Goal: Communication & Community: Answer question/provide support

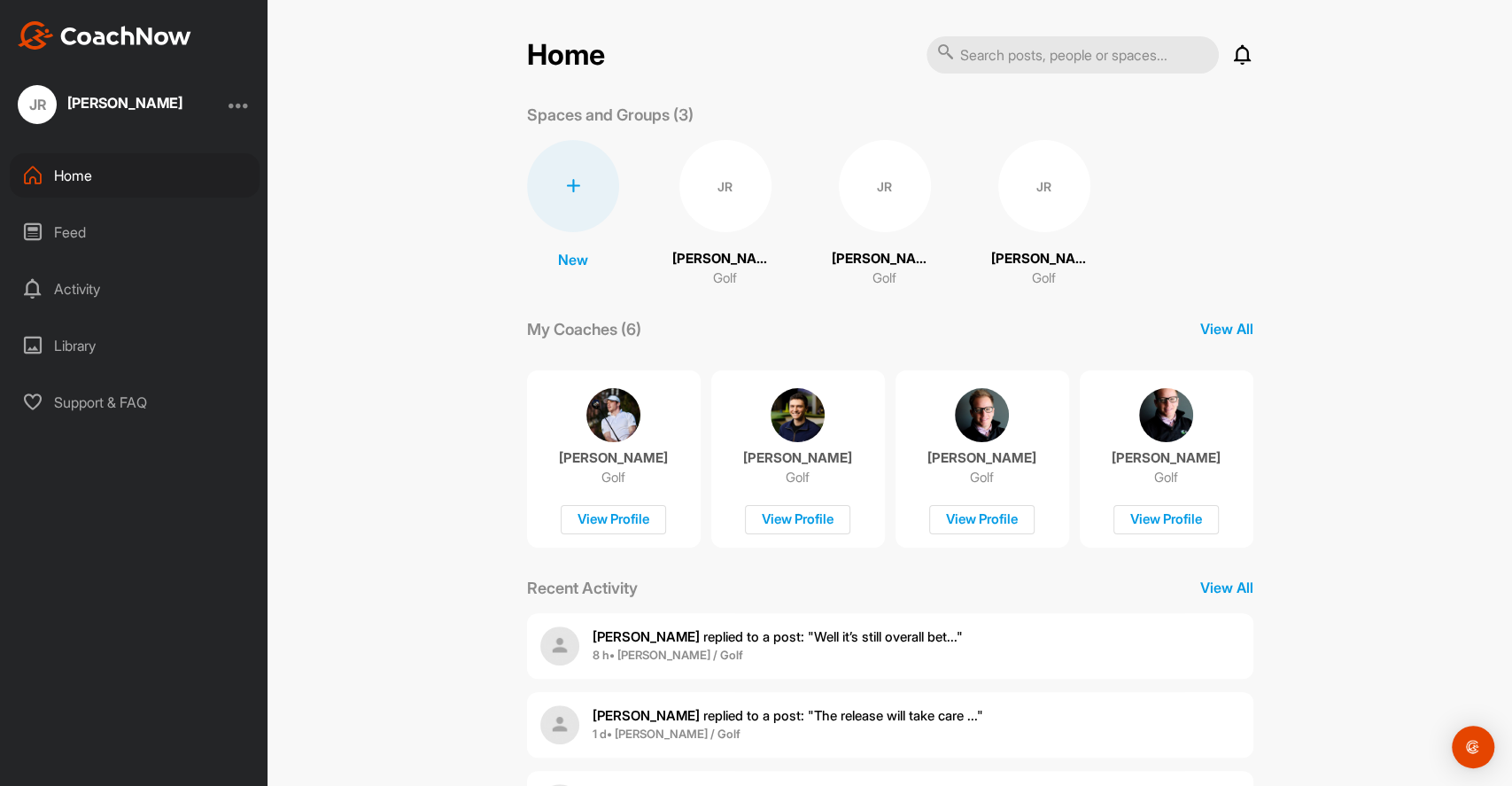
click at [718, 191] on div "JR" at bounding box center [724, 186] width 92 height 92
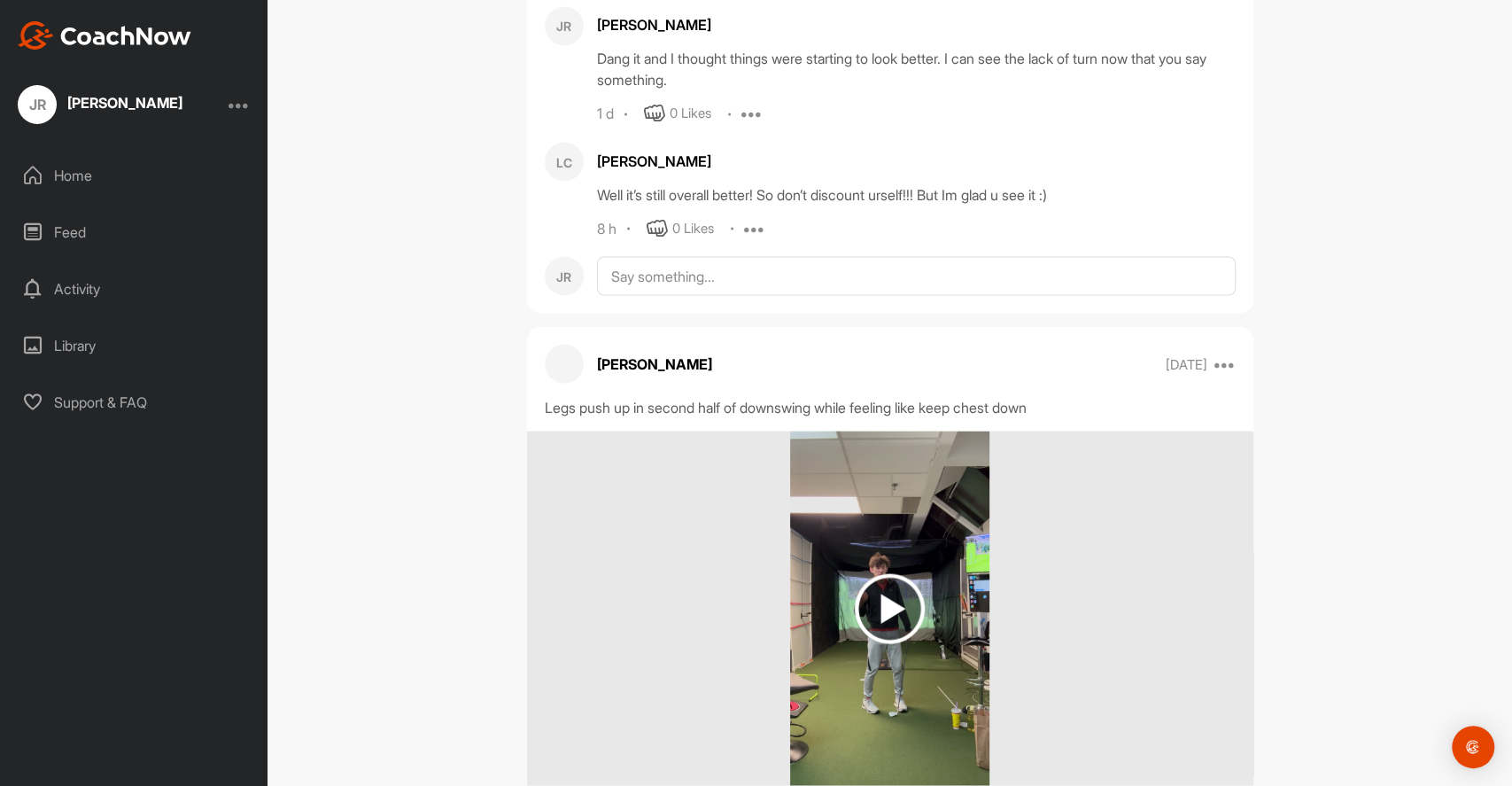
scroll to position [2127, 0]
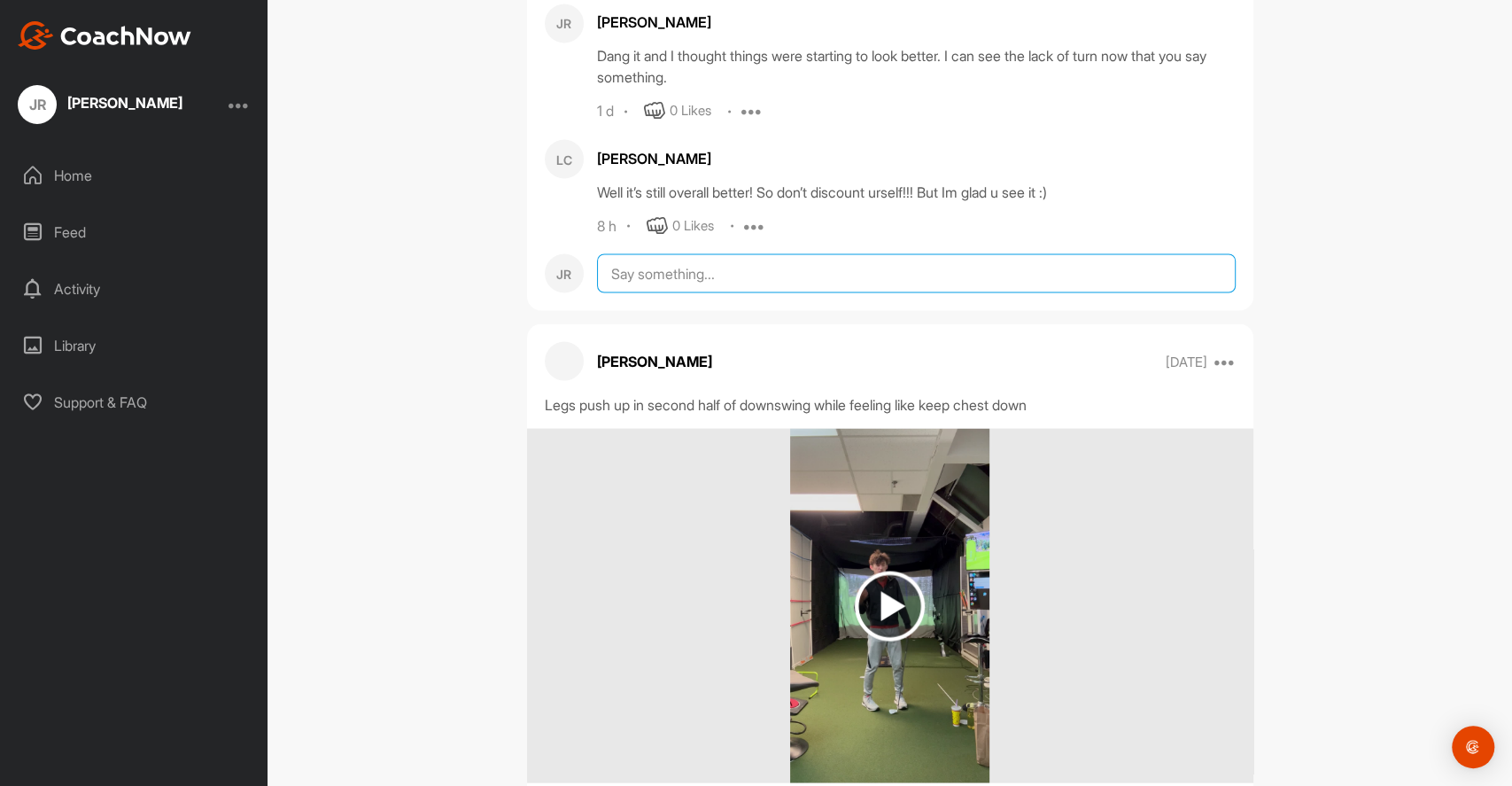
click at [724, 280] on textarea at bounding box center [916, 273] width 639 height 39
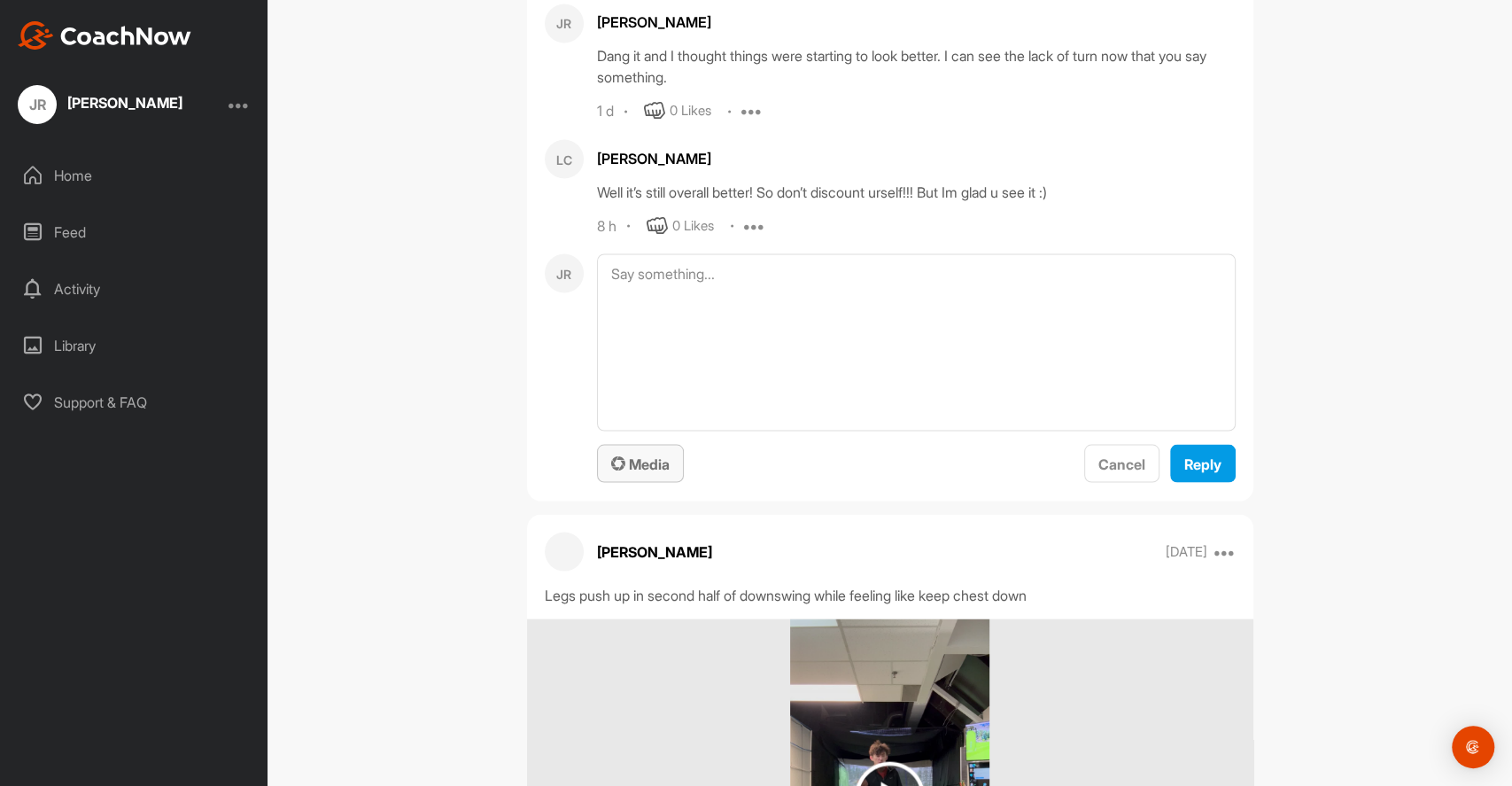
click at [629, 466] on span "Media" at bounding box center [640, 463] width 58 height 18
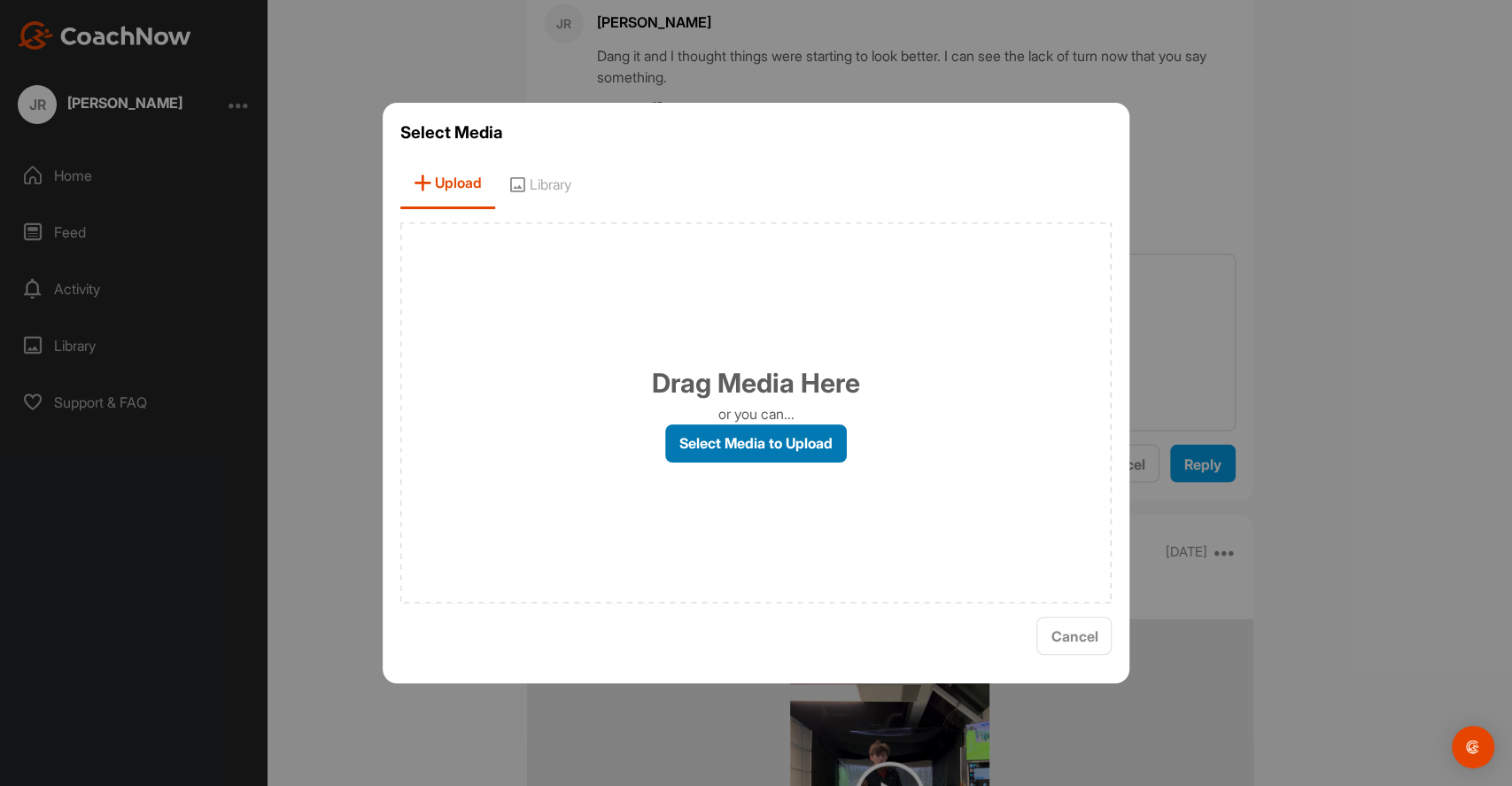
click at [727, 442] on label "Select Media to Upload" at bounding box center [756, 443] width 182 height 39
click at [0, 0] on input "Select Media to Upload" at bounding box center [0, 0] width 0 height 0
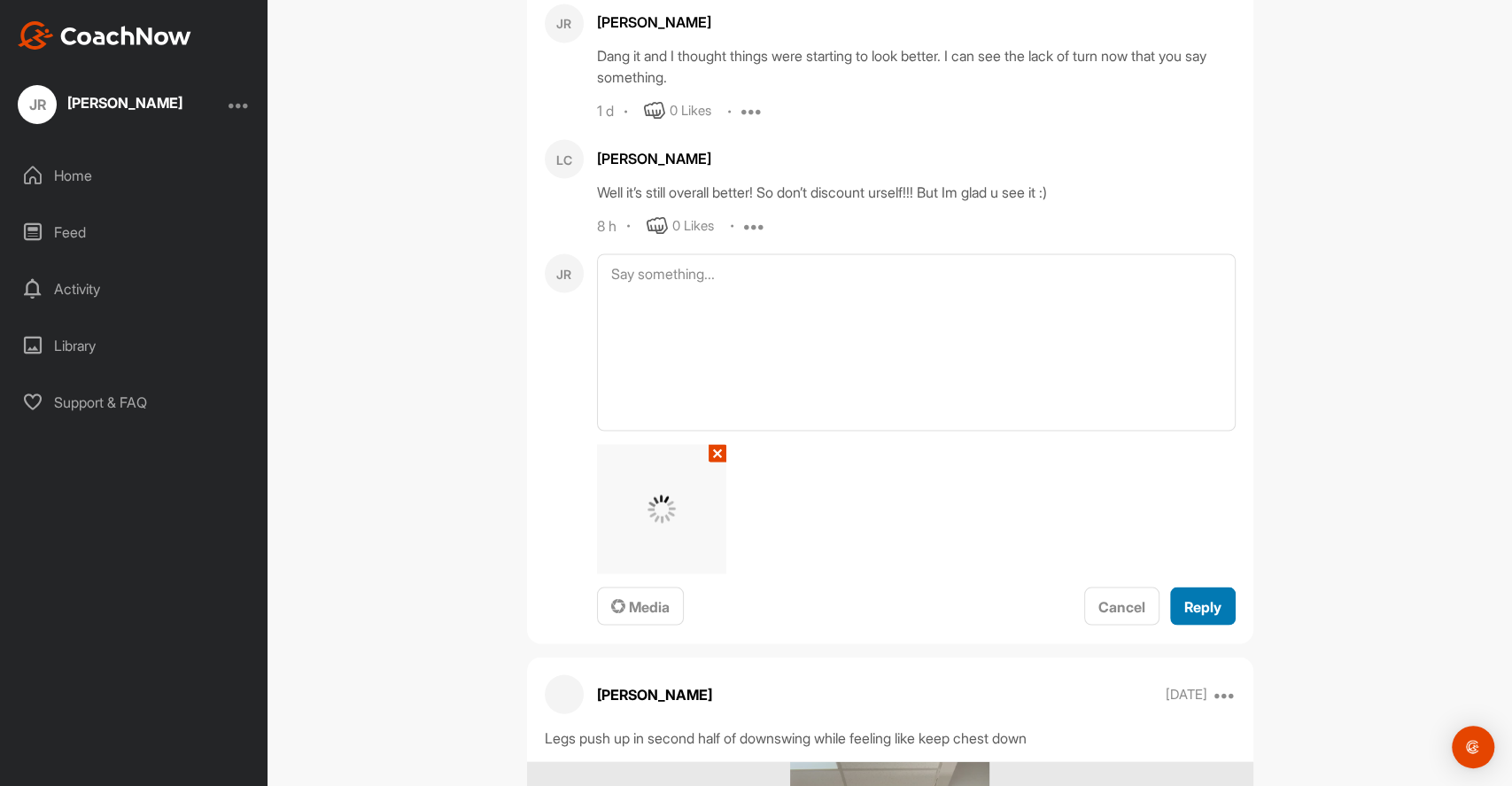
click at [1197, 599] on span "Reply" at bounding box center [1203, 606] width 38 height 18
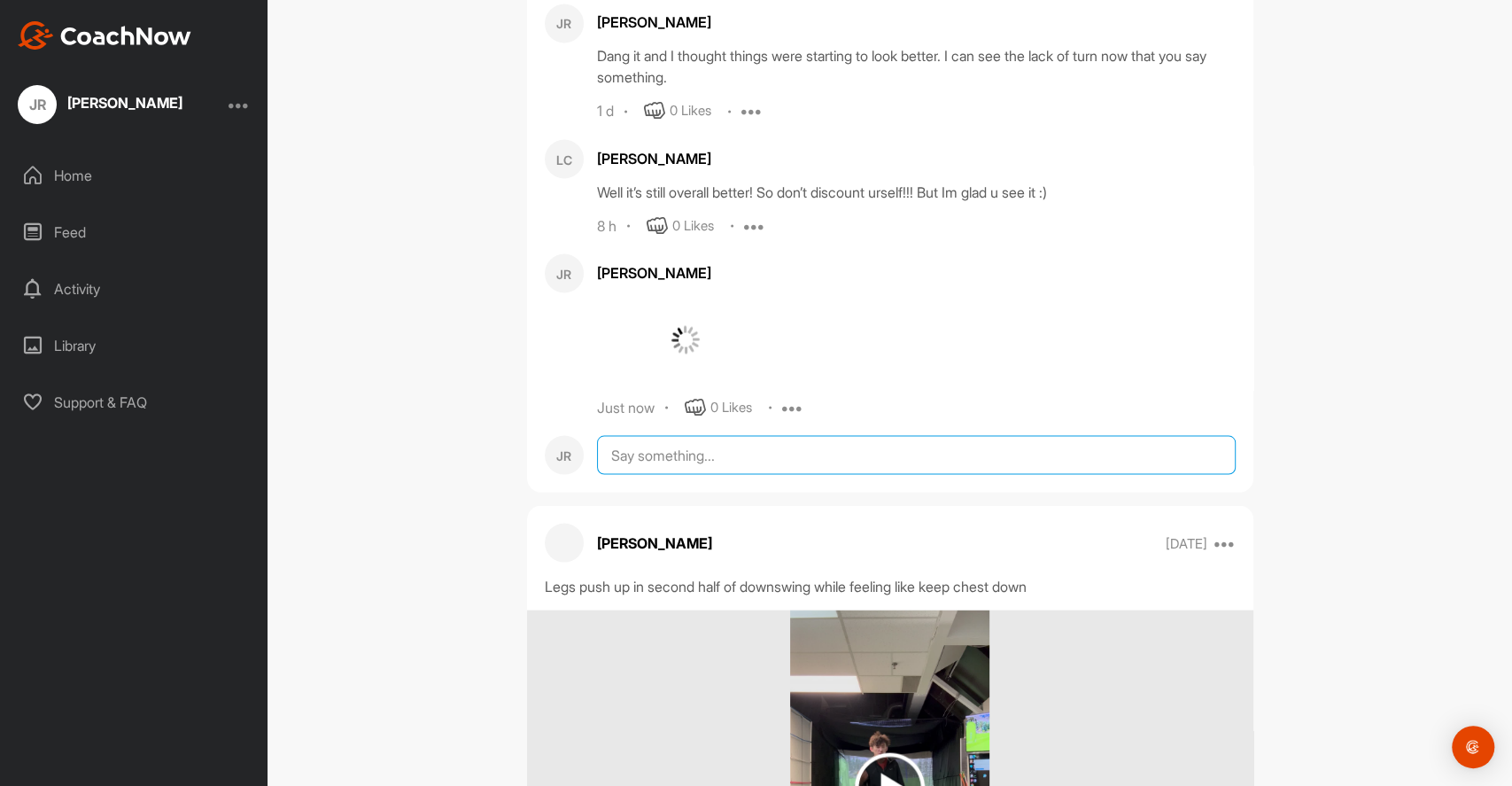
click at [682, 448] on textarea at bounding box center [916, 454] width 639 height 39
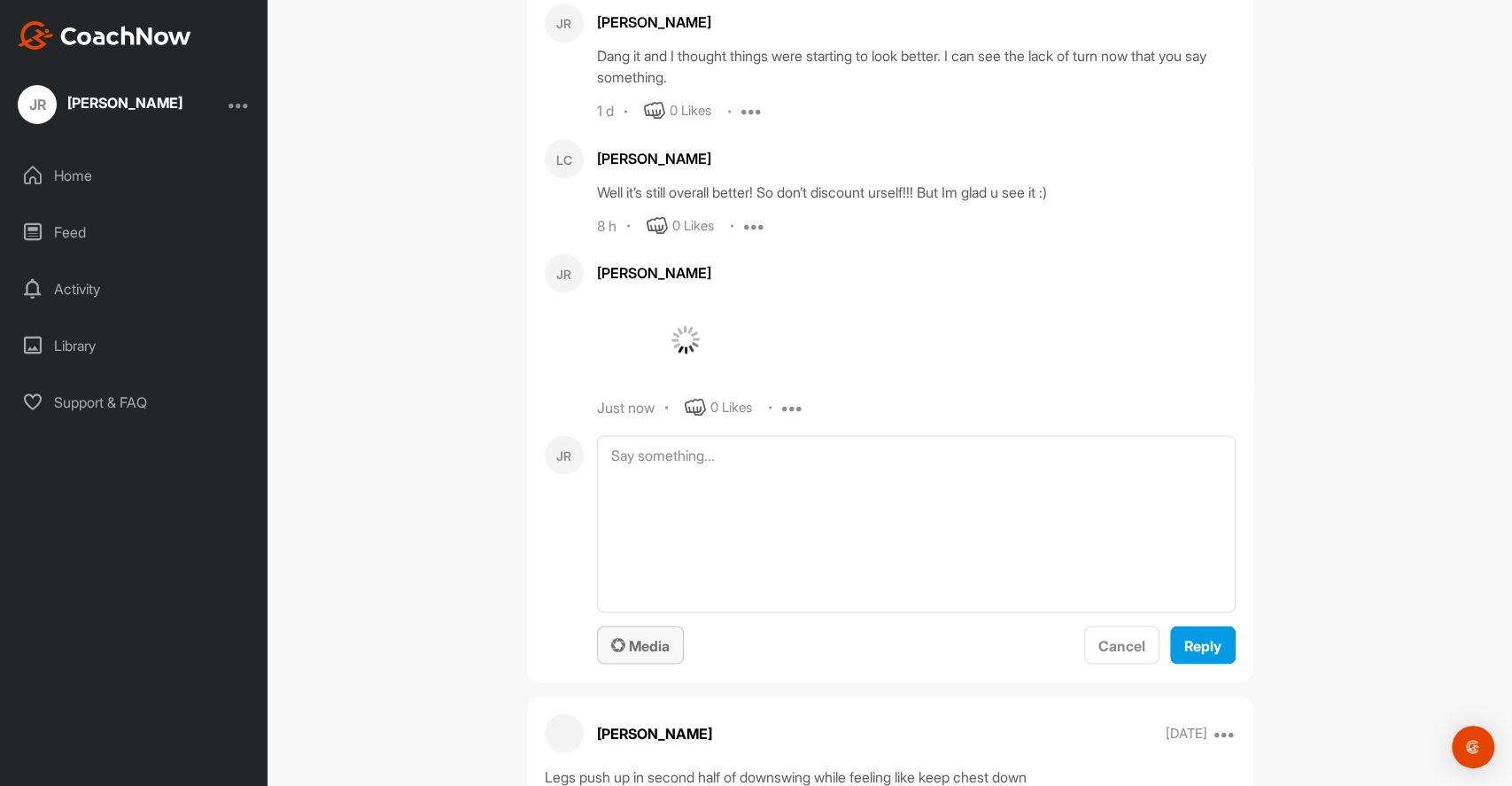
click at [639, 636] on span "Media" at bounding box center [640, 645] width 58 height 18
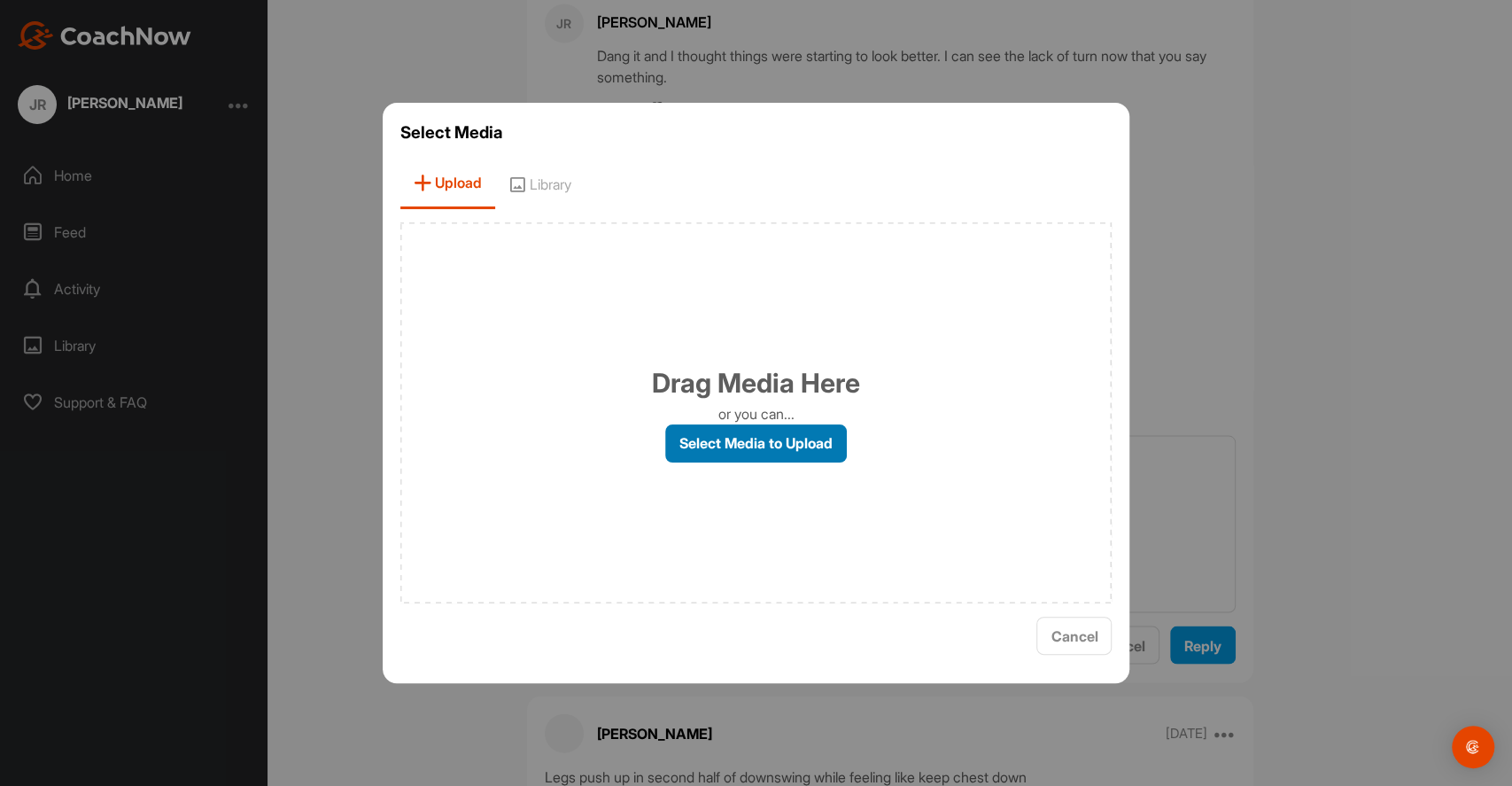
click at [729, 444] on label "Select Media to Upload" at bounding box center [756, 443] width 182 height 39
click at [0, 0] on input "Select Media to Upload" at bounding box center [0, 0] width 0 height 0
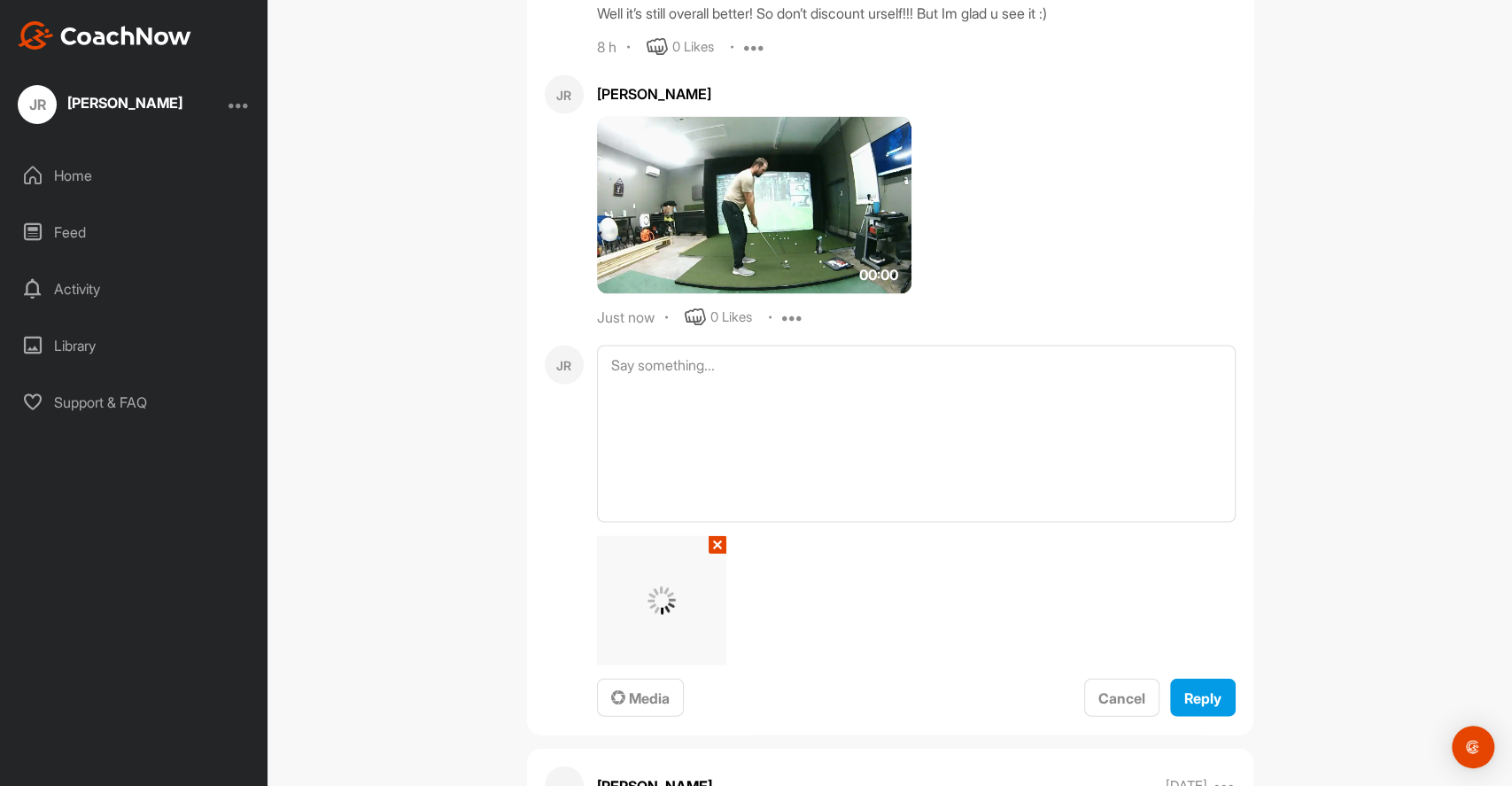
scroll to position [2481, 0]
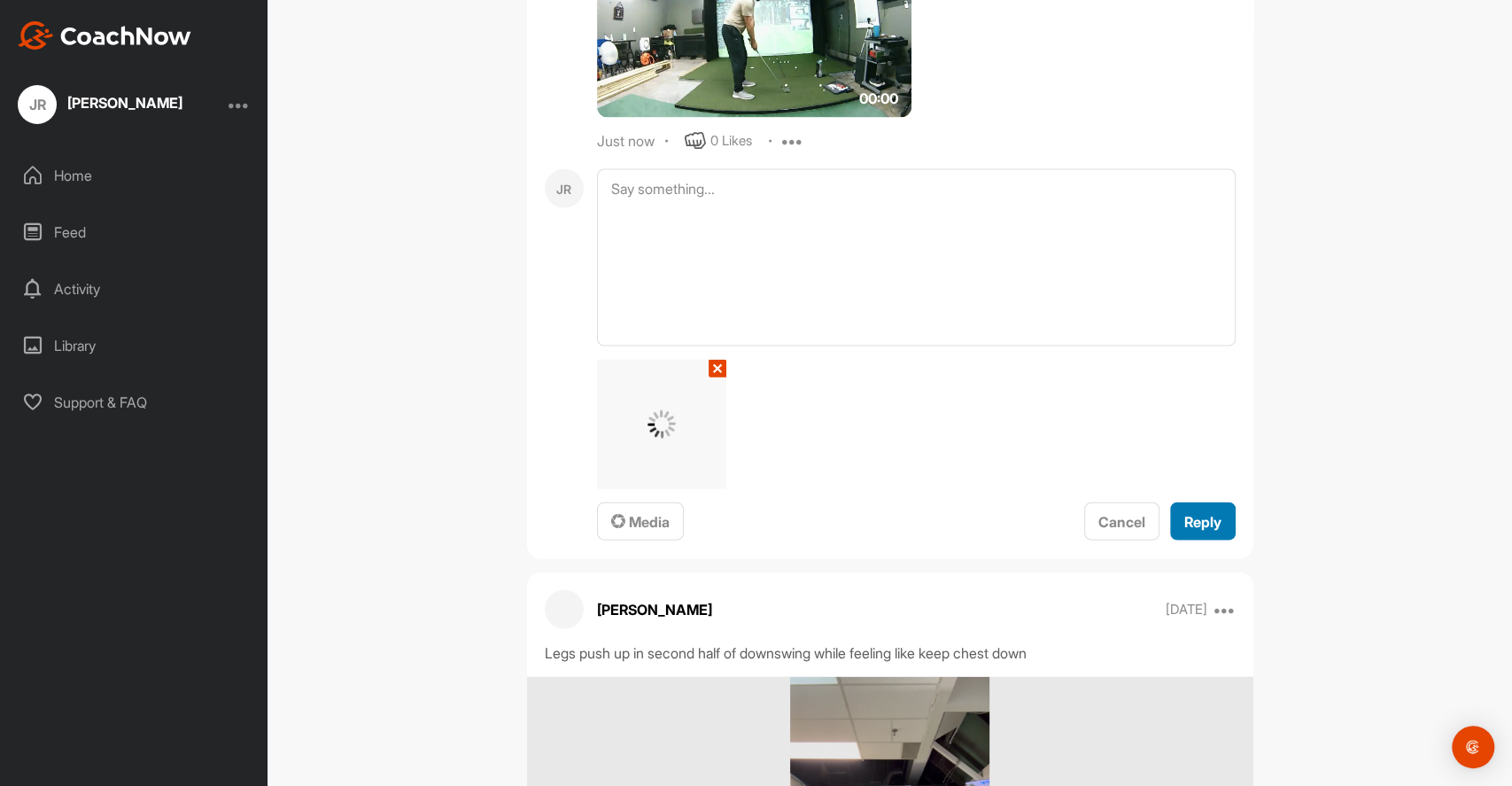
click at [1197, 530] on div "Reply" at bounding box center [1203, 522] width 38 height 22
